Goal: Task Accomplishment & Management: Complete application form

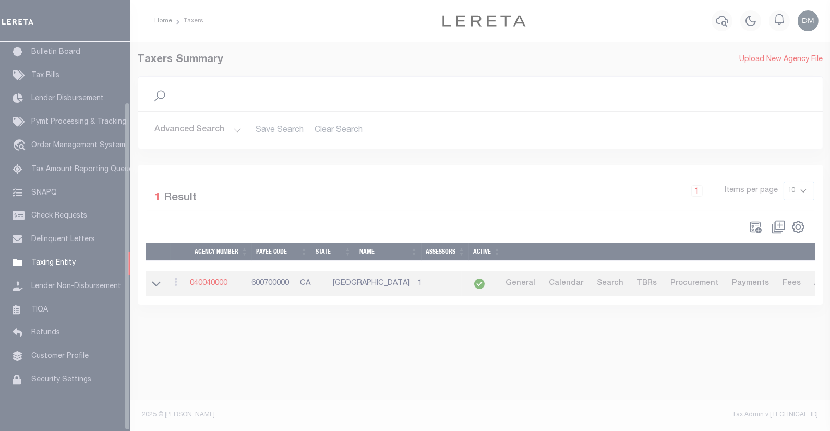
scroll to position [71, 0]
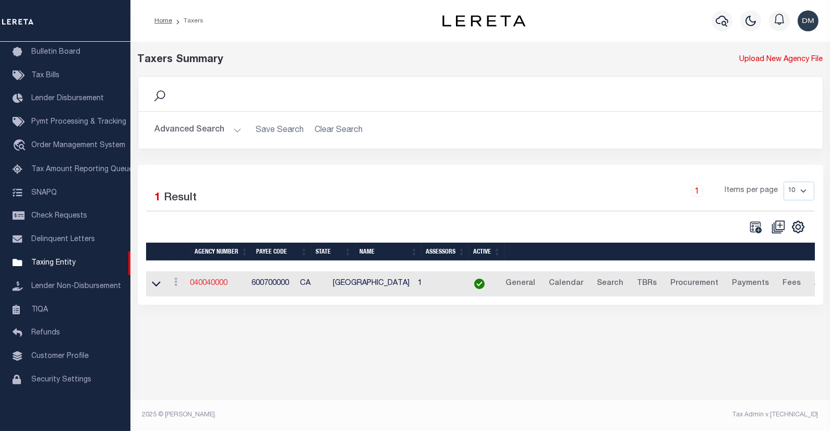
click at [209, 284] on link "040040000" at bounding box center [209, 283] width 38 height 7
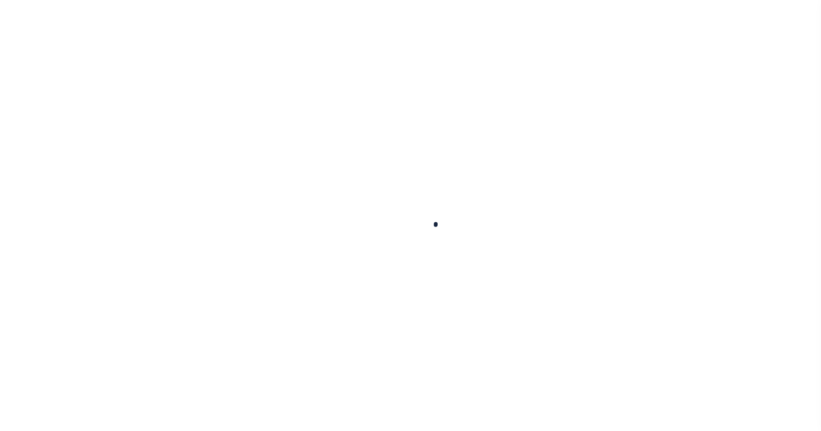
select select
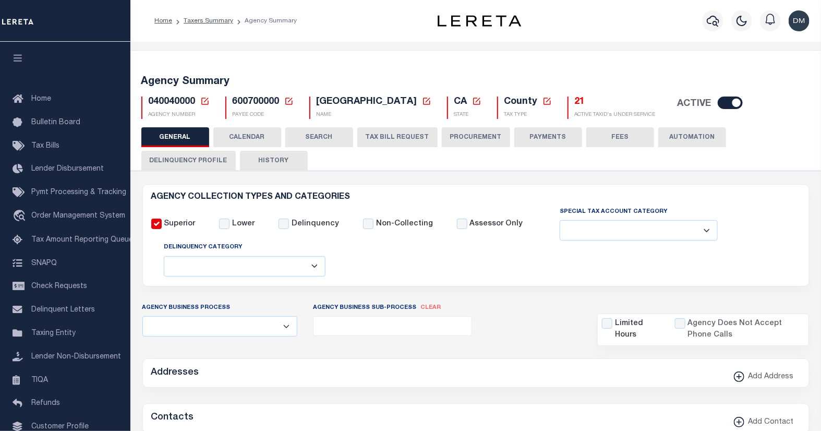
checkbox input "false"
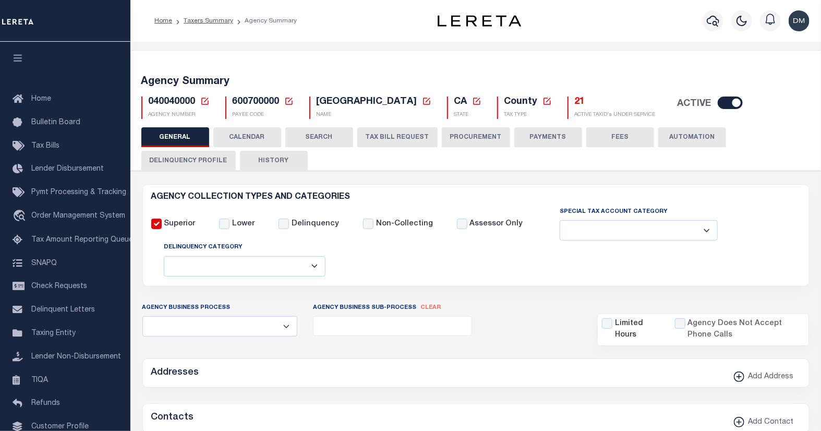
type input "600700000"
